Goal: Information Seeking & Learning: Learn about a topic

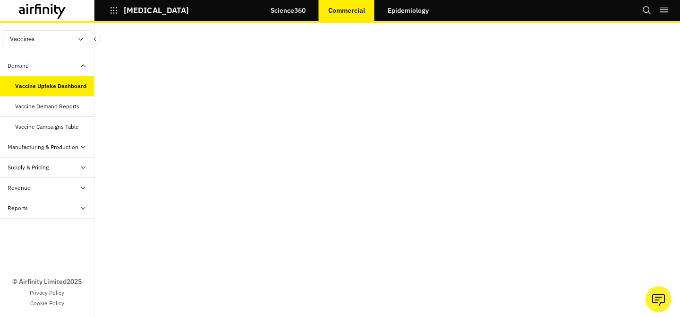
click at [53, 170] on div "Supply & Pricing" at bounding box center [51, 167] width 87 height 9
click at [47, 191] on div "Supply & Pricing Table" at bounding box center [43, 187] width 56 height 9
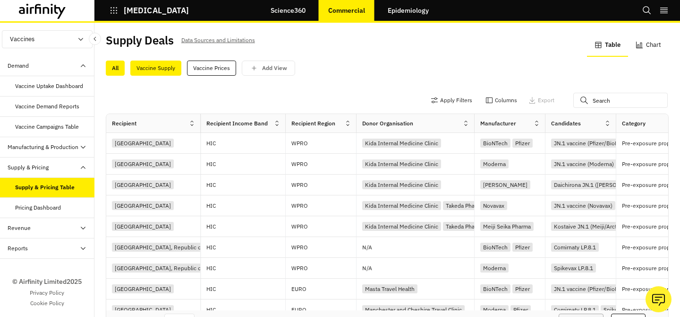
click at [155, 69] on div "Vaccine Supply" at bounding box center [155, 67] width 51 height 15
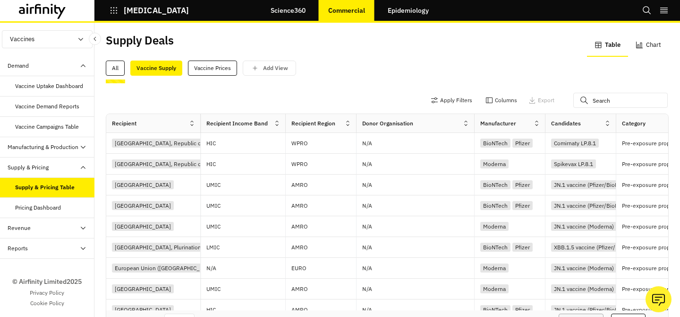
click at [26, 246] on div "Reports" at bounding box center [18, 248] width 20 height 9
click at [68, 43] on button "Vaccines" at bounding box center [47, 39] width 91 height 18
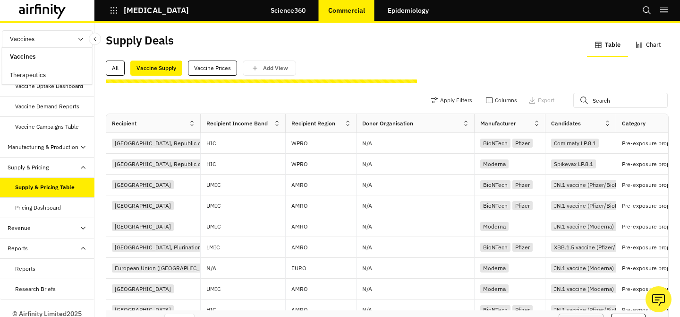
click at [46, 73] on p "Therapeutics" at bounding box center [27, 75] width 51 height 18
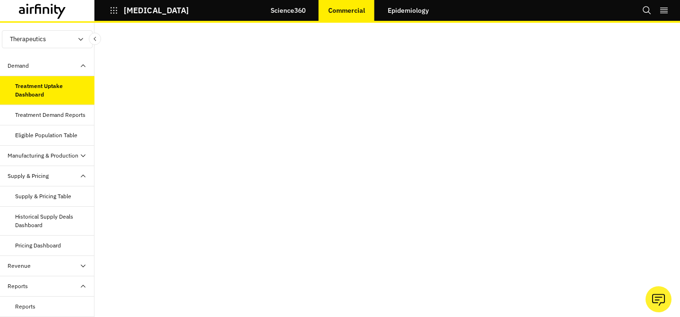
click at [34, 203] on div "Supply & Pricing Table" at bounding box center [47, 196] width 95 height 20
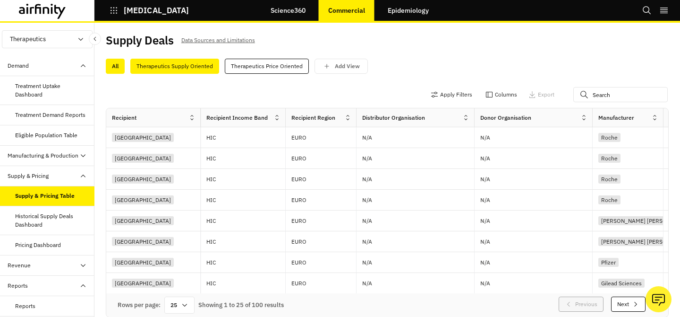
click at [194, 69] on div "Therapeutics Supply Oriented" at bounding box center [174, 66] width 89 height 15
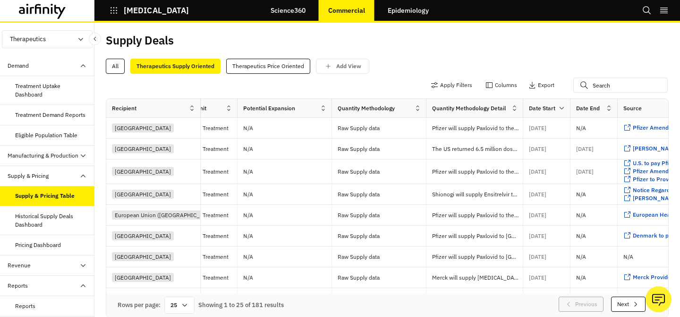
scroll to position [0, 904]
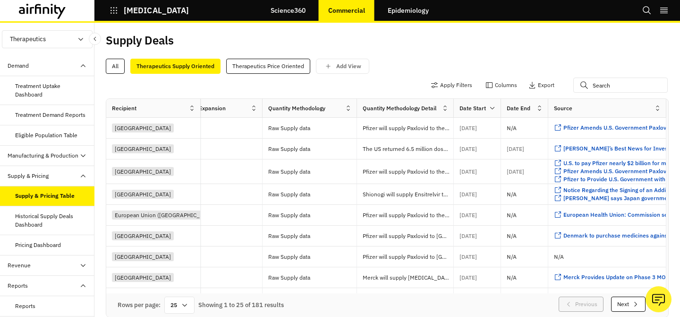
click at [514, 112] on div "Date End" at bounding box center [519, 108] width 24 height 9
click at [531, 106] on div "Date End" at bounding box center [518, 108] width 35 height 11
click at [539, 107] on icon at bounding box center [539, 107] width 7 height 7
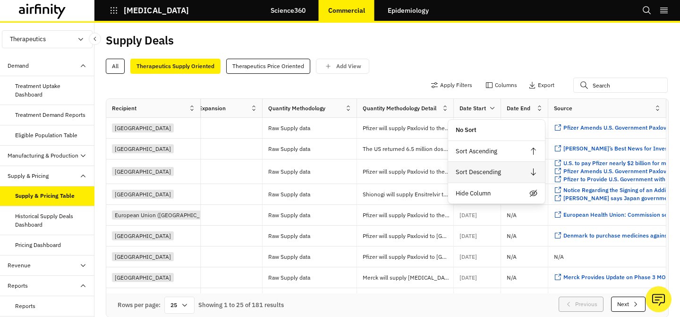
click at [505, 172] on div "Sort Descending" at bounding box center [496, 172] width 97 height 21
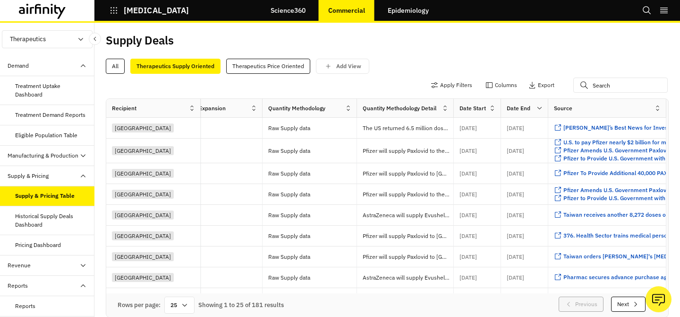
click at [118, 11] on button "[MEDICAL_DATA]" at bounding box center [149, 10] width 79 height 16
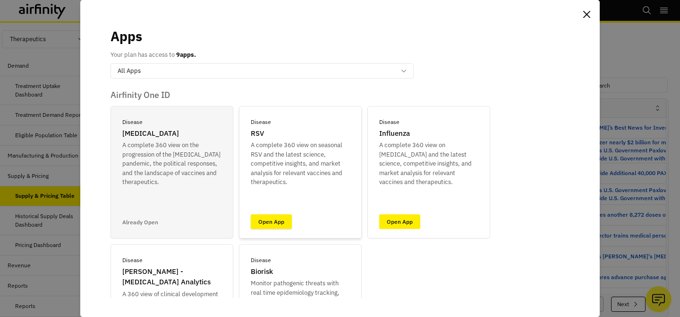
click at [270, 223] on link "Open App" at bounding box center [271, 221] width 41 height 15
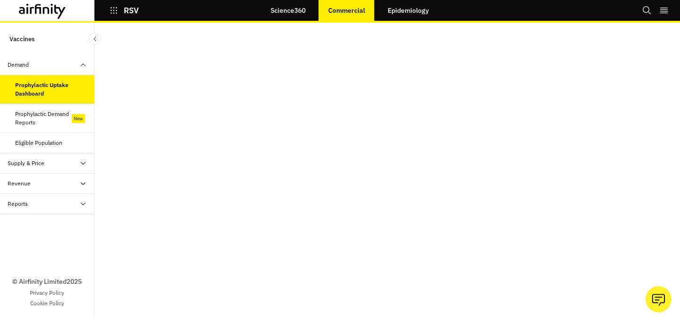
click at [64, 120] on div "Prophylactic Demand Reports" at bounding box center [43, 118] width 57 height 17
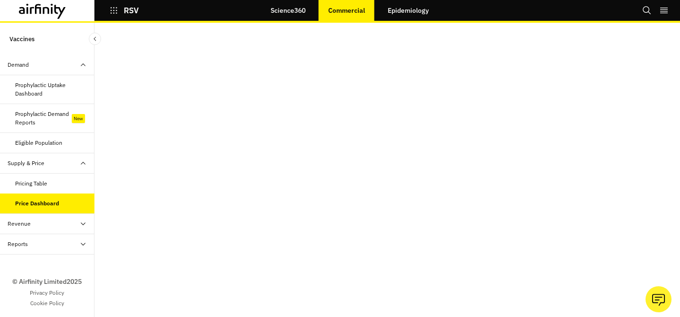
click at [41, 223] on div "Revenue" at bounding box center [51, 223] width 87 height 9
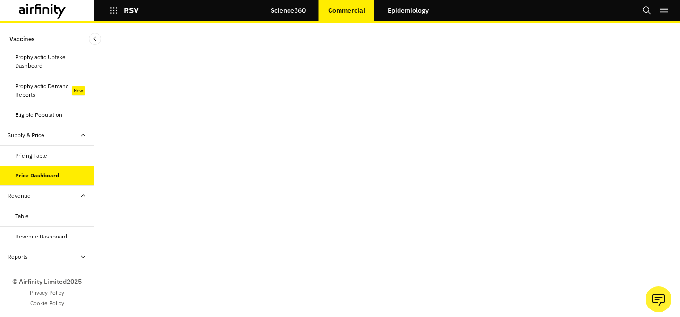
click at [39, 258] on div "Reports" at bounding box center [51, 256] width 87 height 9
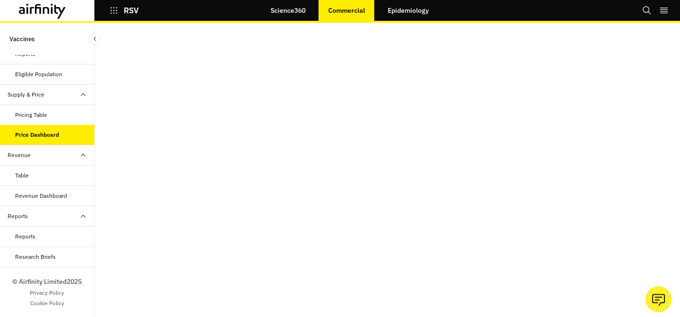
click at [126, 8] on p "RSV" at bounding box center [131, 10] width 15 height 9
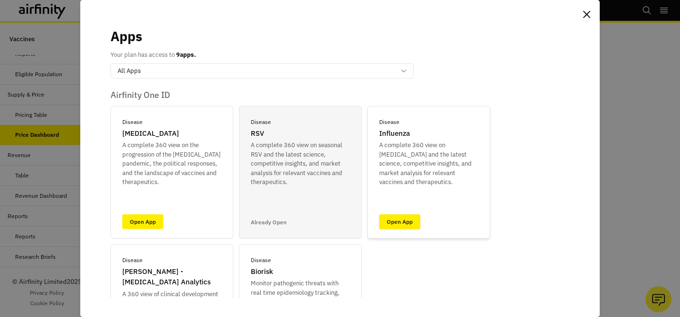
click at [390, 224] on link "Open App" at bounding box center [399, 221] width 41 height 15
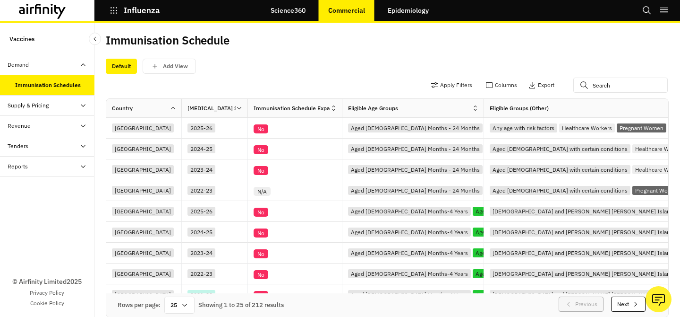
click at [34, 109] on div "Supply & Pricing" at bounding box center [28, 105] width 41 height 9
click at [35, 146] on div "Supply Dashboard" at bounding box center [38, 146] width 46 height 9
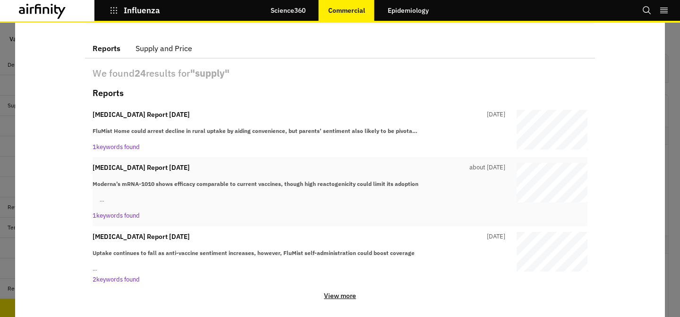
scroll to position [77, 0]
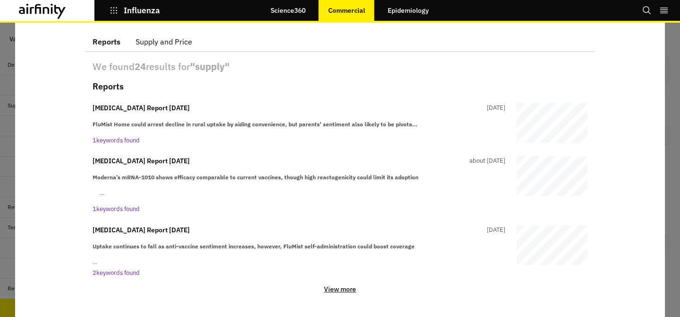
type input "supply"
click at [333, 291] on p "View more" at bounding box center [340, 288] width 32 height 9
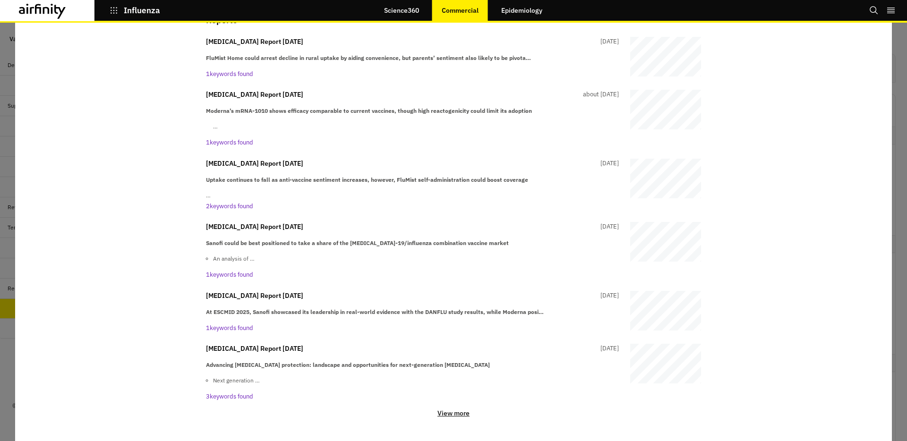
scroll to position [144, 0]
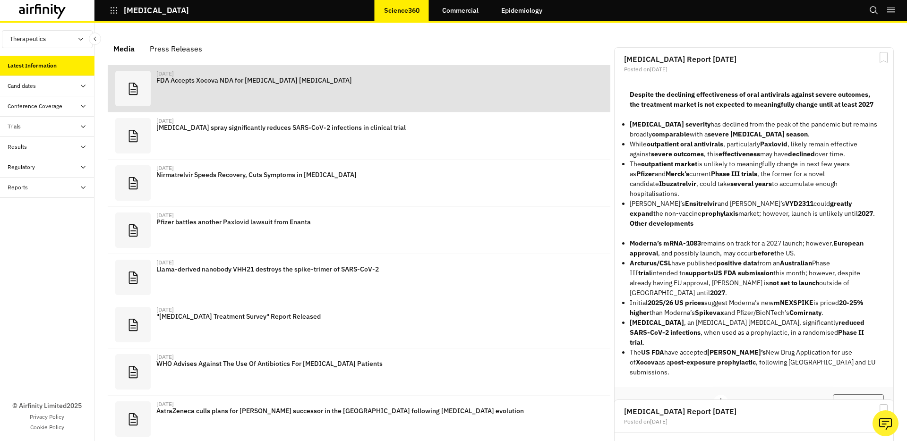
scroll to position [590, 284]
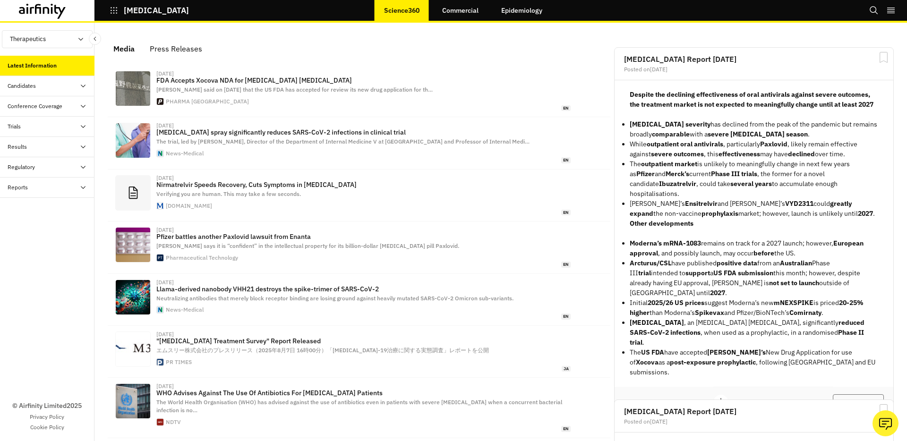
click at [60, 87] on div "Candidates" at bounding box center [51, 86] width 87 height 9
click at [47, 126] on div "Progress Tracker" at bounding box center [36, 126] width 42 height 9
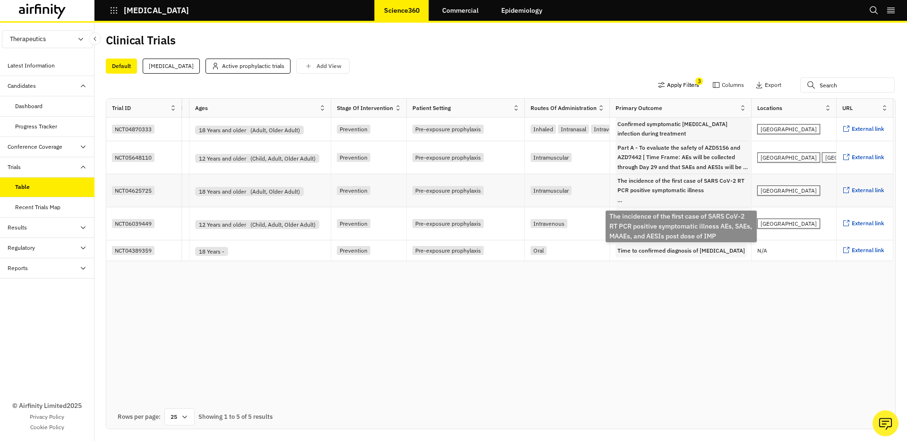
scroll to position [0, 3]
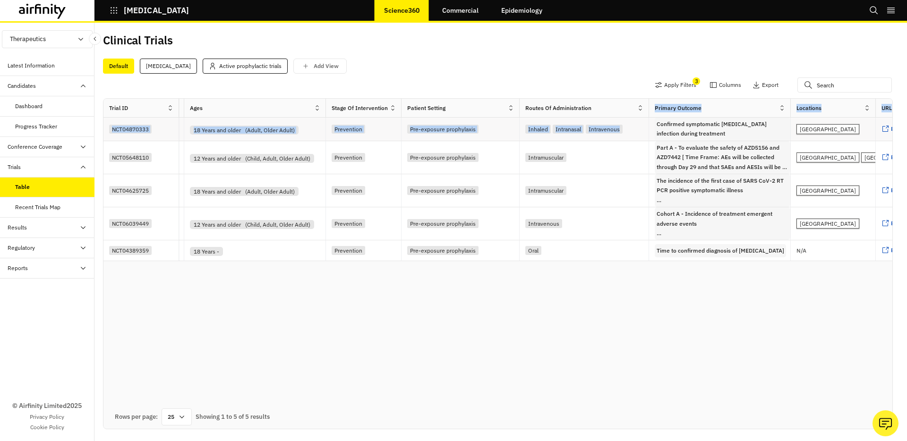
drag, startPoint x: 605, startPoint y: 109, endPoint x: 657, endPoint y: 126, distance: 55.1
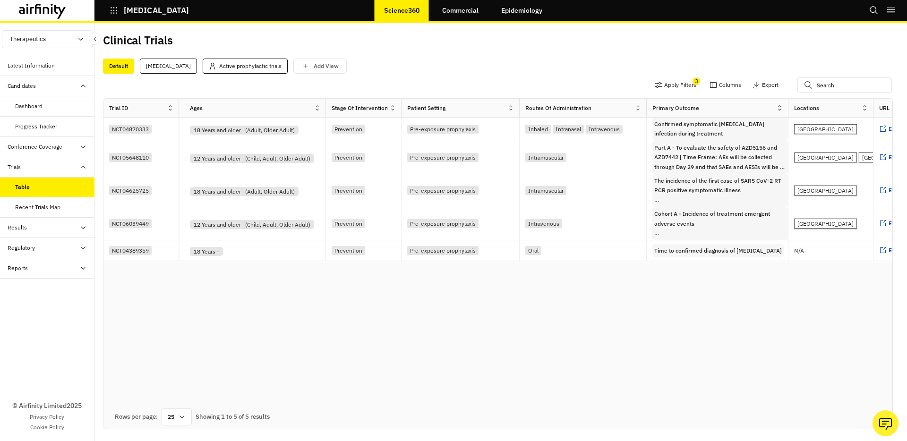
click at [576, 270] on div "Trial ID Title Acronym Candidate Disease Sponsors Phase Status Enroled Date Pri…" at bounding box center [497, 264] width 789 height 330
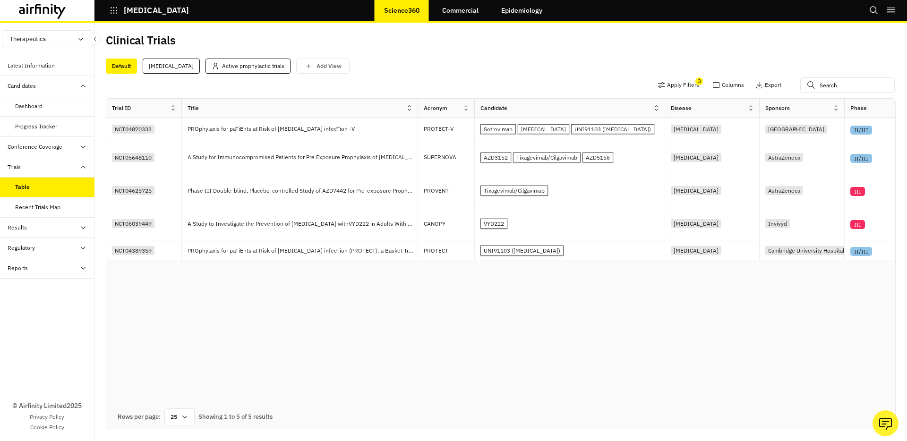
scroll to position [0, 154]
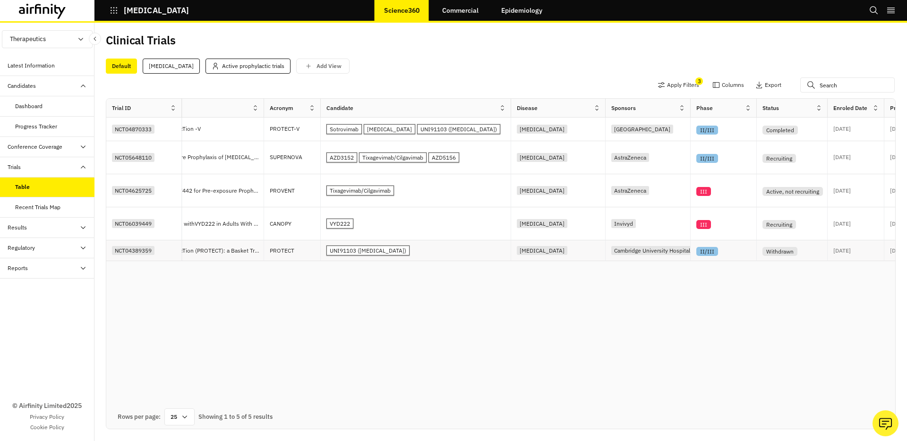
drag, startPoint x: 378, startPoint y: 263, endPoint x: 307, endPoint y: 261, distance: 70.9
click at [307, 261] on div "Trial ID Title Acronym Candidate Disease Sponsors Phase Status Enroled Date Pri…" at bounding box center [500, 180] width 789 height 163
drag, startPoint x: 307, startPoint y: 261, endPoint x: 198, endPoint y: 260, distance: 109.6
click at [201, 264] on div "Trial ID Title Acronym Candidate Disease Sponsors Phase Status Enroled Date Pri…" at bounding box center [500, 264] width 789 height 330
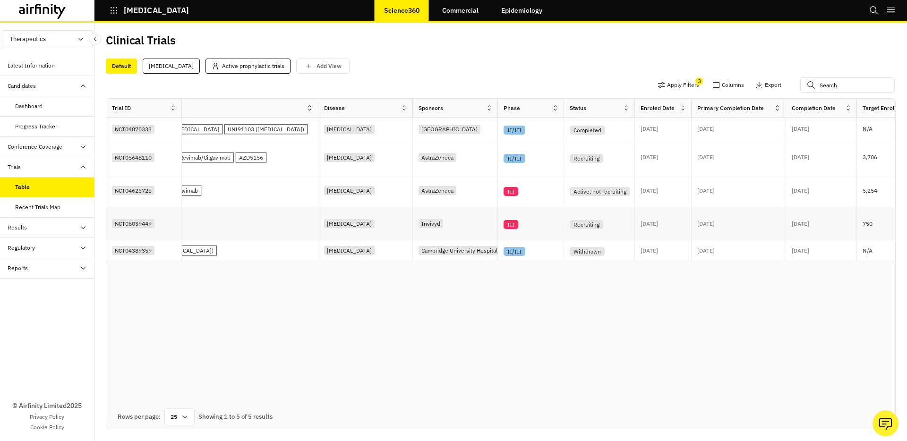
scroll to position [0, 0]
